Goal: Task Accomplishment & Management: Manage account settings

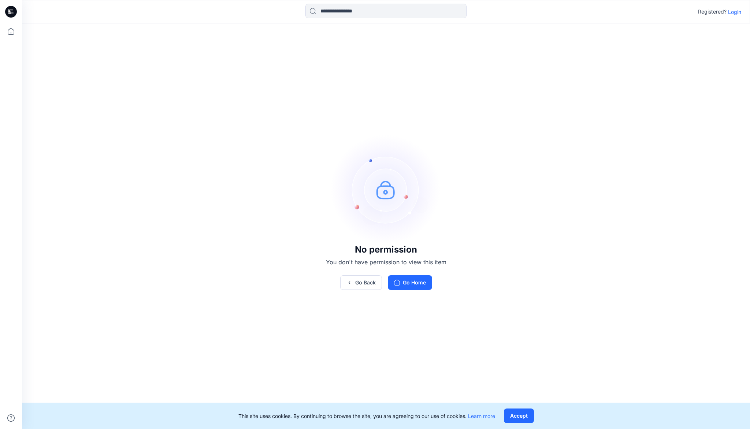
drag, startPoint x: 737, startPoint y: 12, endPoint x: 730, endPoint y: 26, distance: 15.6
click at [737, 12] on p "Login" at bounding box center [734, 12] width 13 height 8
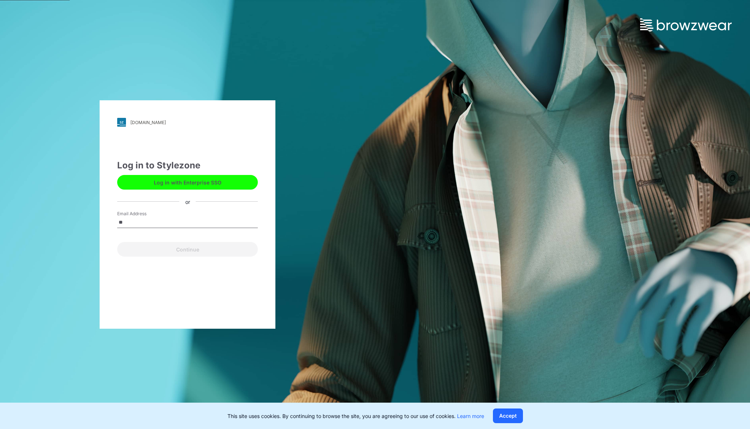
type input "**********"
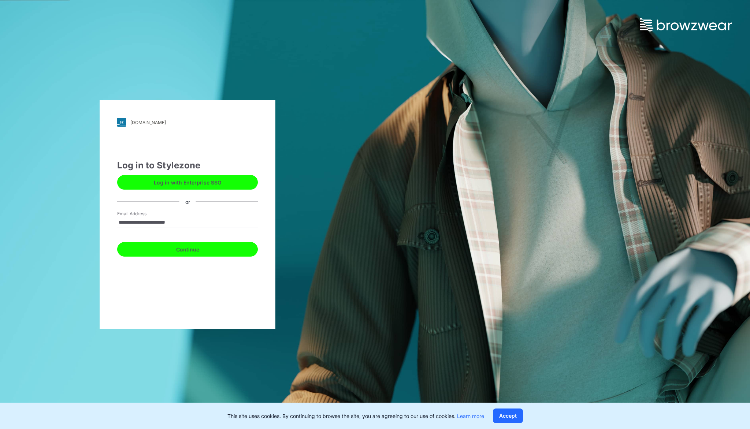
click at [164, 246] on button "Continue" at bounding box center [187, 249] width 141 height 15
